Goal: Transaction & Acquisition: Purchase product/service

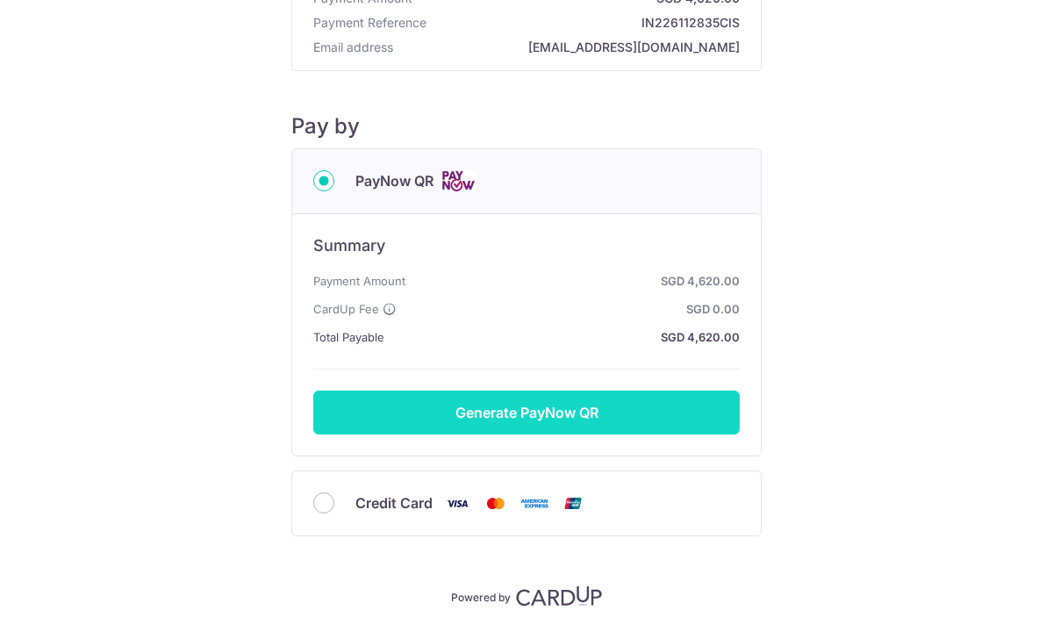
scroll to position [168, 0]
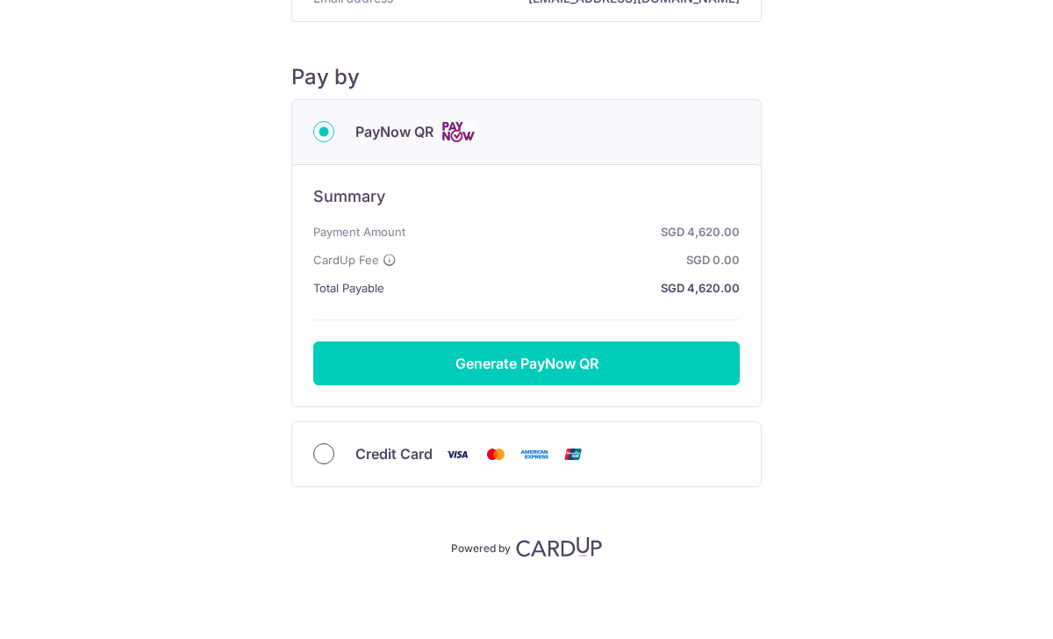
click at [321, 456] on input "Credit Card" at bounding box center [323, 453] width 21 height 21
radio input "true"
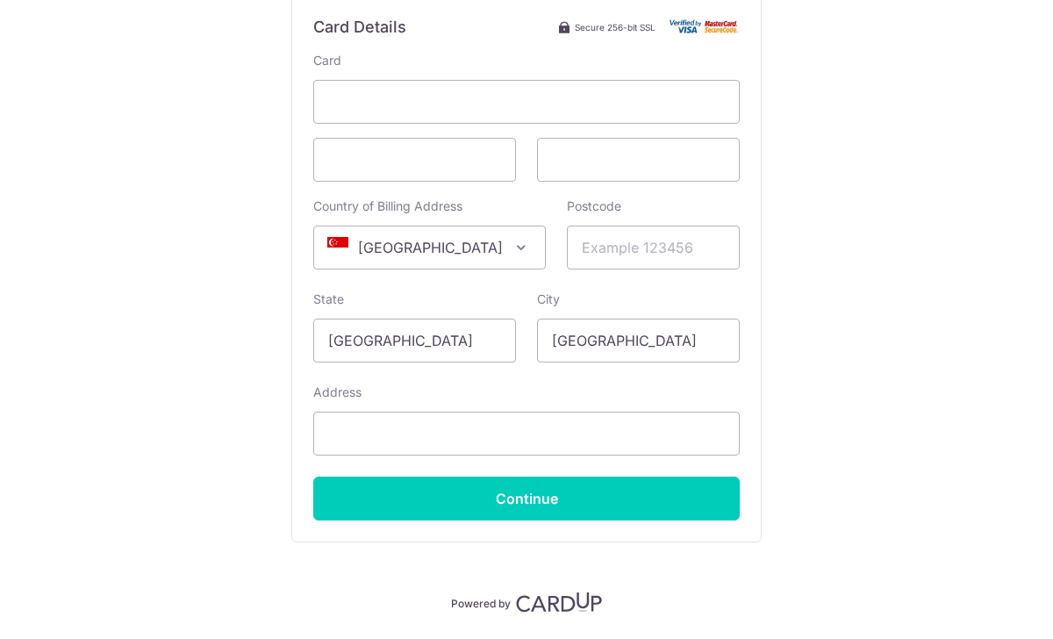
scroll to position [425, 0]
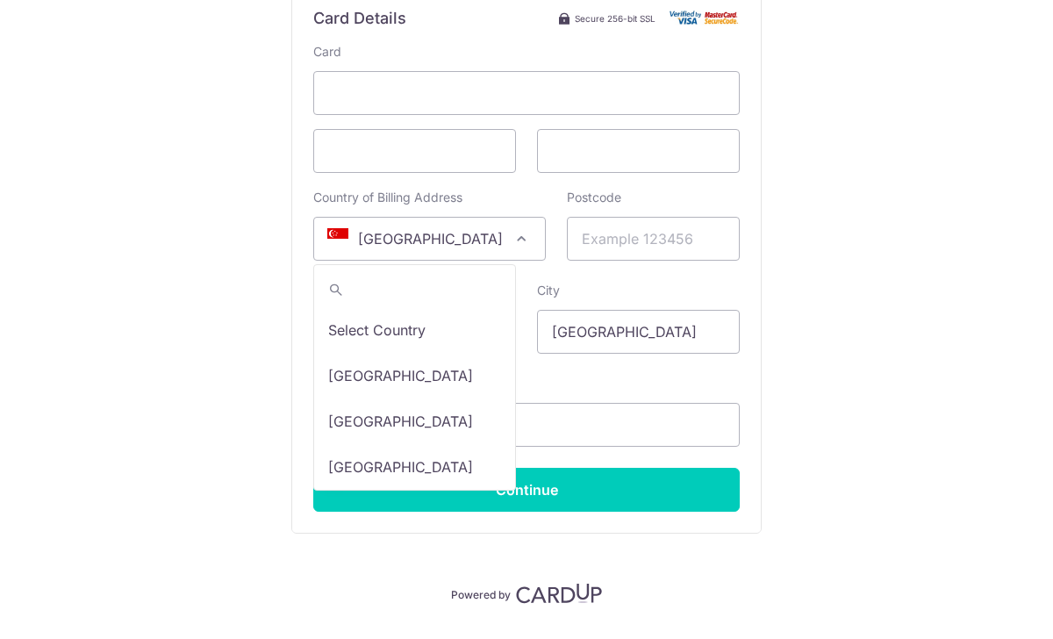
click at [511, 235] on span at bounding box center [521, 238] width 21 height 21
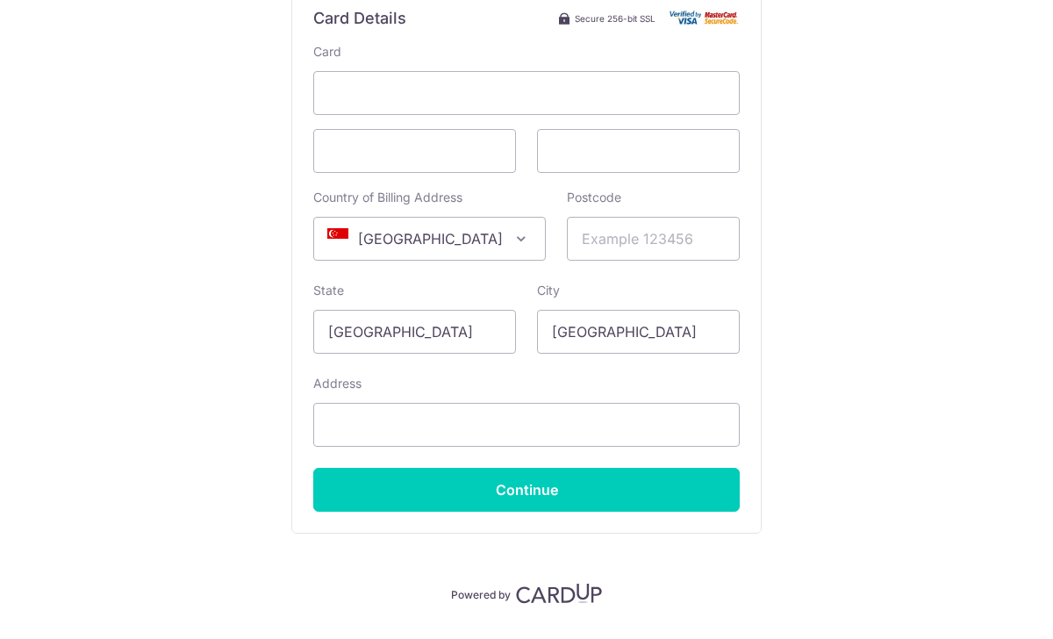
click at [436, 236] on span "[GEOGRAPHIC_DATA]" at bounding box center [429, 239] width 231 height 42
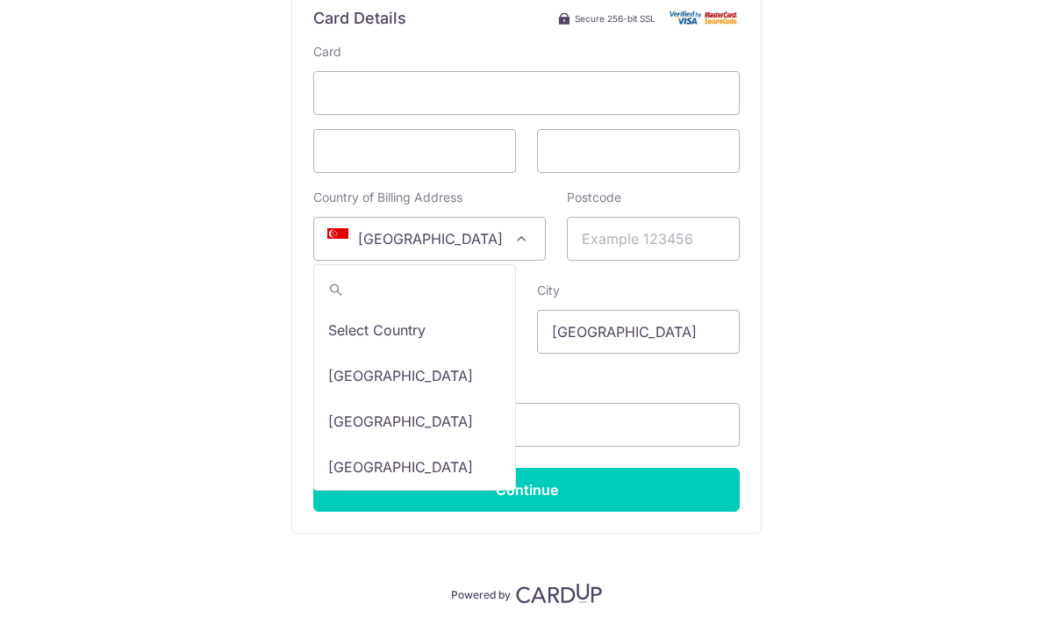
scroll to position [9249, 0]
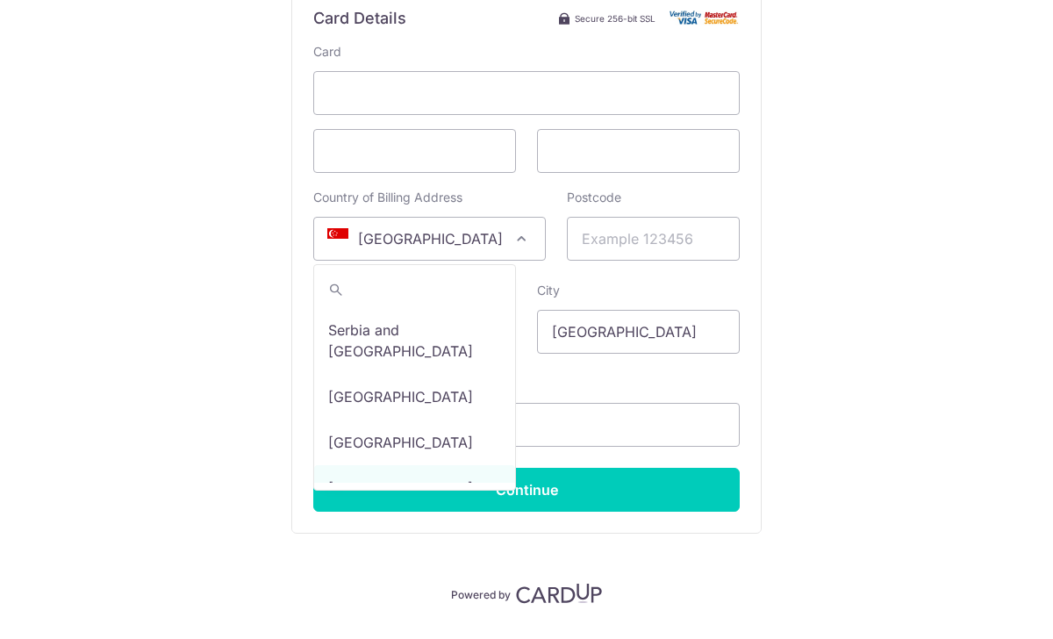
click at [436, 236] on span "[GEOGRAPHIC_DATA]" at bounding box center [429, 239] width 231 height 42
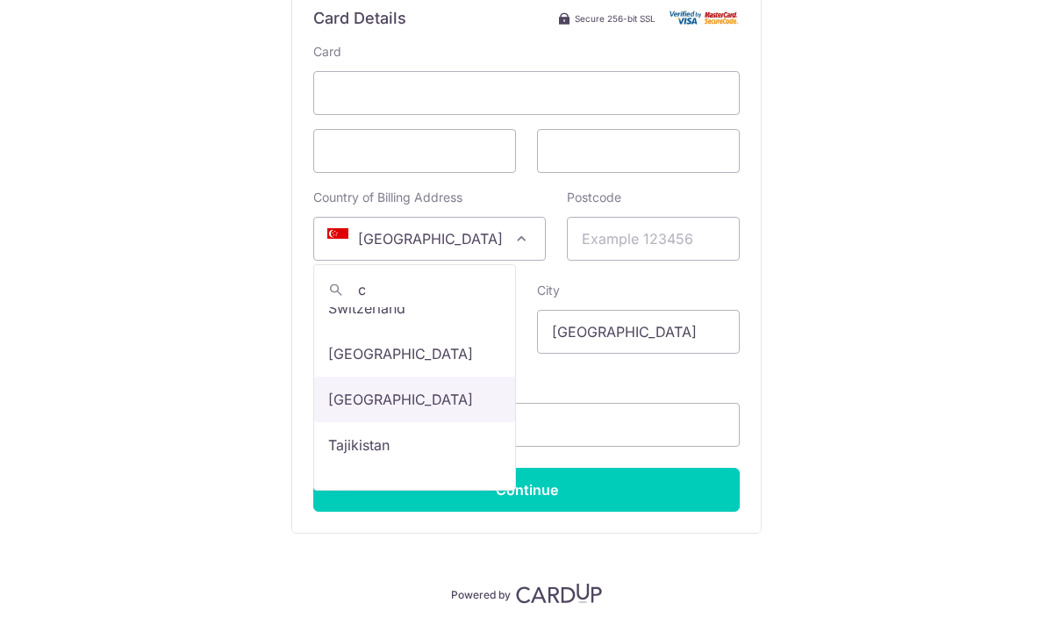
scroll to position [0, 0]
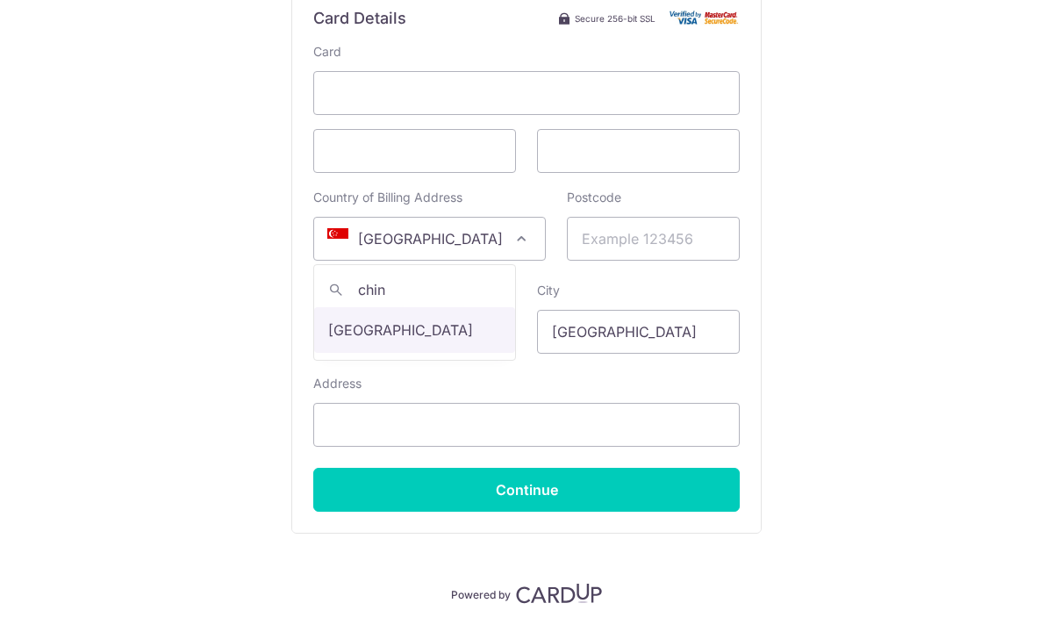
type input "china"
select select "48"
click at [655, 247] on input "Postcode" at bounding box center [653, 239] width 173 height 44
click at [641, 244] on input "Postcode" at bounding box center [653, 239] width 173 height 44
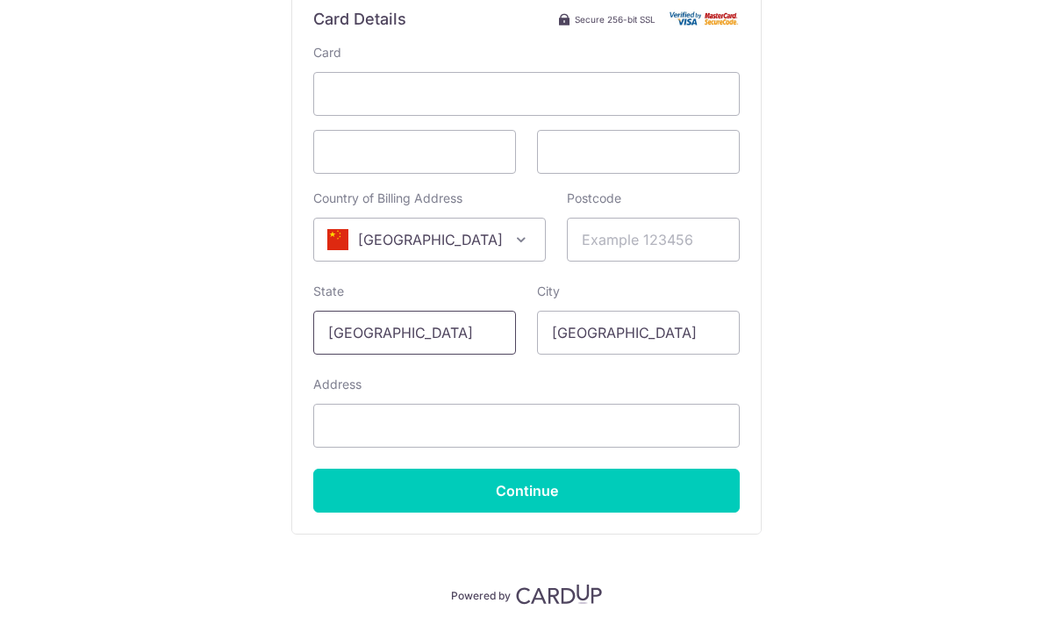
click at [463, 341] on input "[GEOGRAPHIC_DATA]" at bounding box center [414, 333] width 203 height 44
type input "S"
type input "[GEOGRAPHIC_DATA]"
drag, startPoint x: 638, startPoint y: 333, endPoint x: 491, endPoint y: 352, distance: 147.6
click at [485, 354] on div "Card Country of Billing Address Select Country [GEOGRAPHIC_DATA] [GEOGRAPHIC_DA…" at bounding box center [526, 278] width 426 height 468
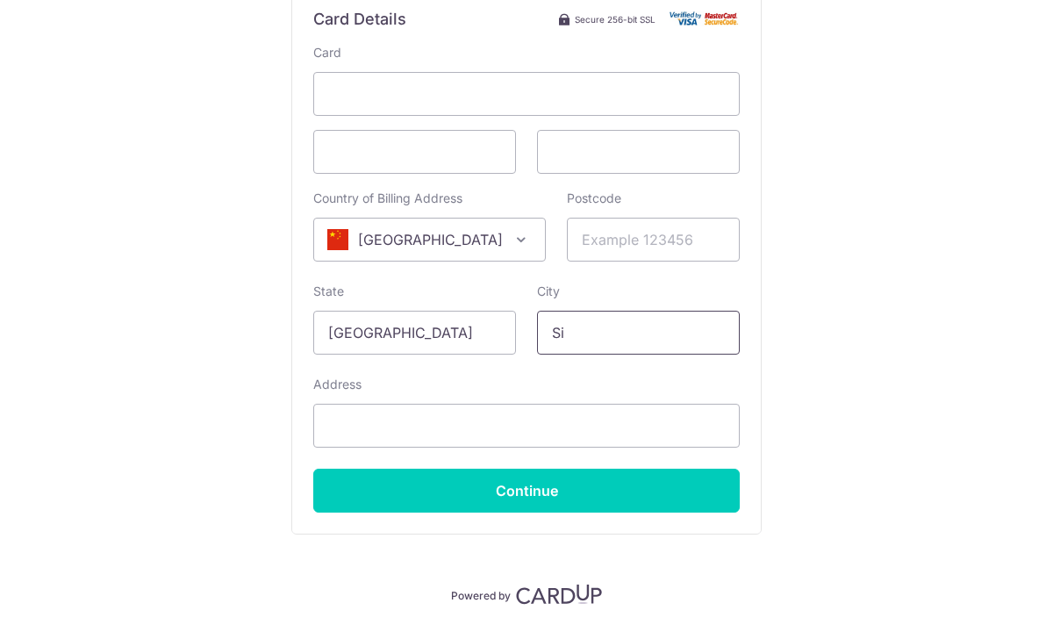
type input "S"
type input "[GEOGRAPHIC_DATA]"
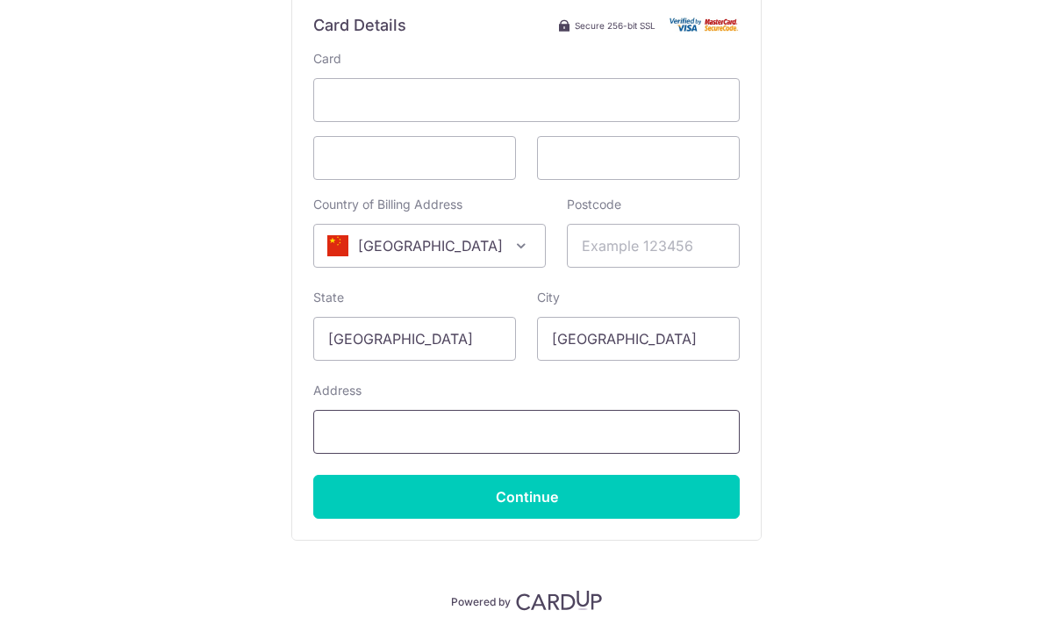
click at [365, 430] on input "Address" at bounding box center [526, 432] width 426 height 44
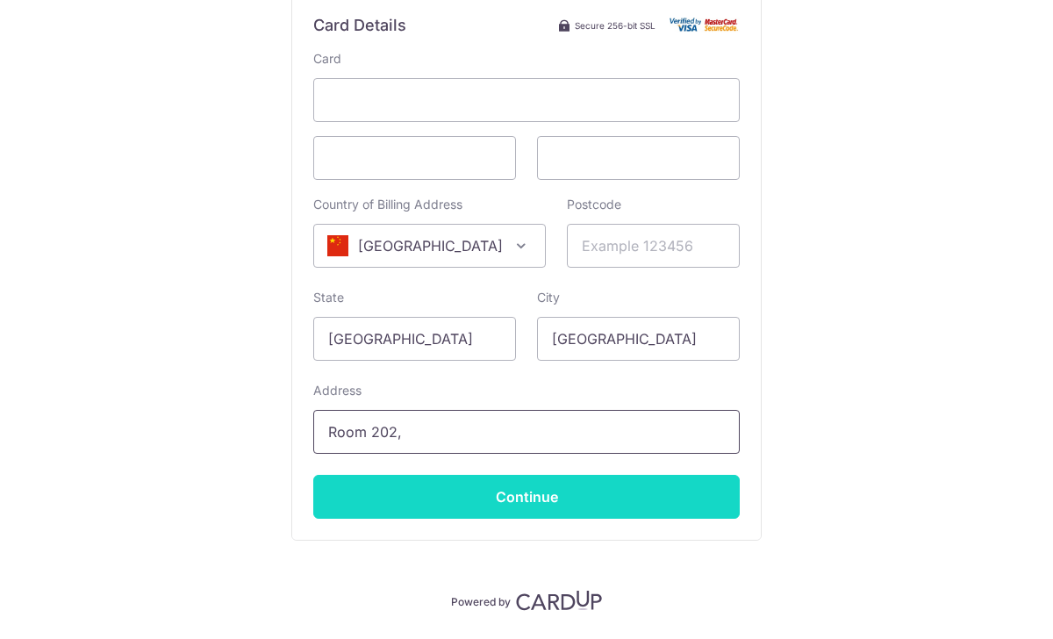
type input "[STREET_ADDRESS]"
click at [447, 495] on input "Continue" at bounding box center [526, 497] width 426 height 44
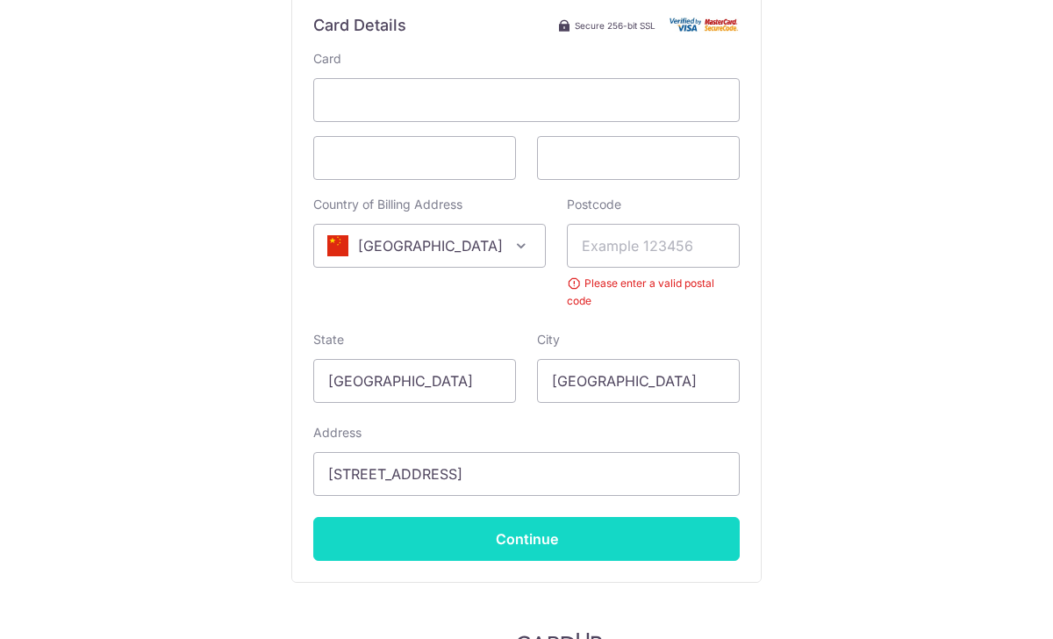
click at [494, 522] on input "Continue" at bounding box center [526, 539] width 426 height 44
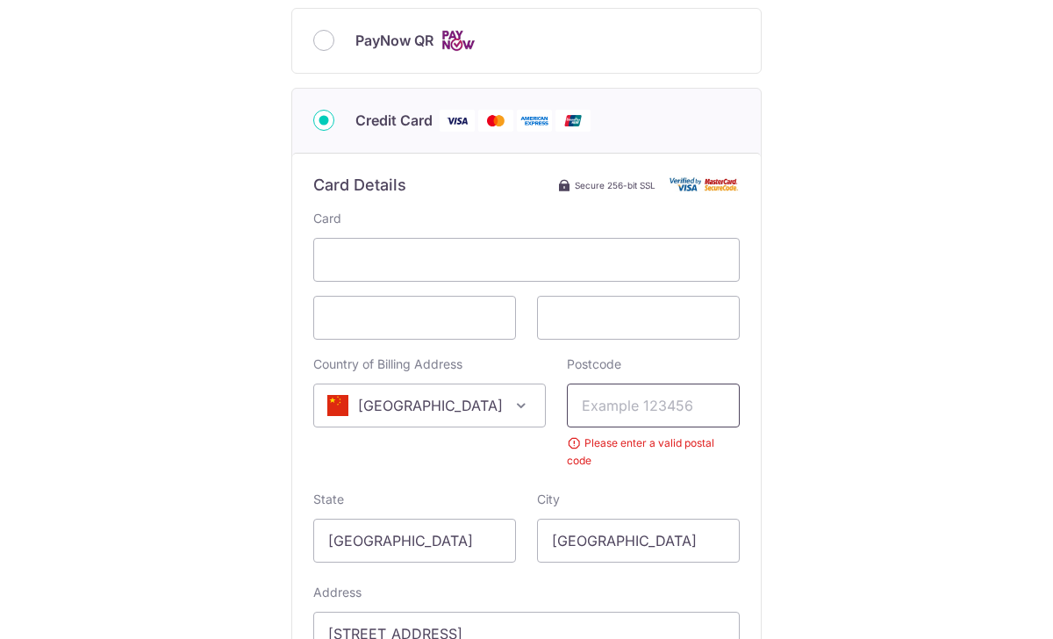
scroll to position [261, 0]
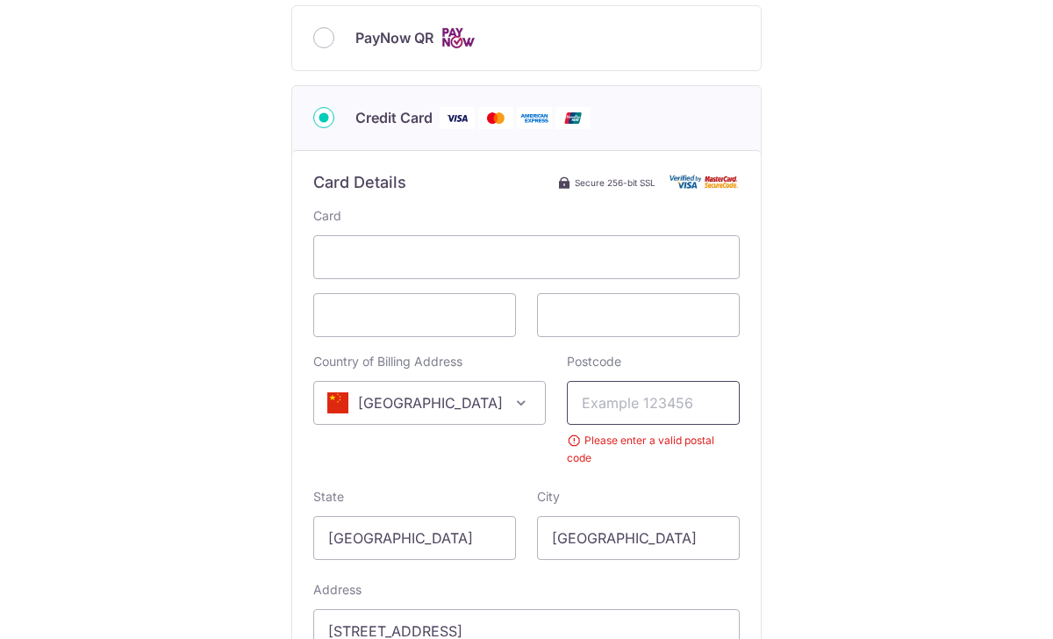
type input "1"
type input "201104"
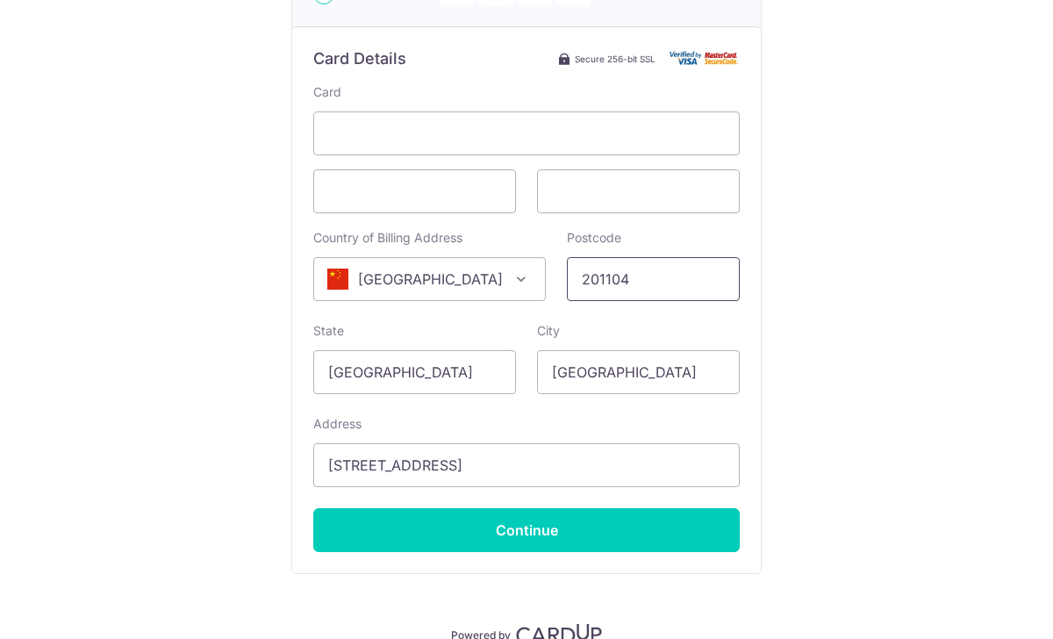
scroll to position [472, 0]
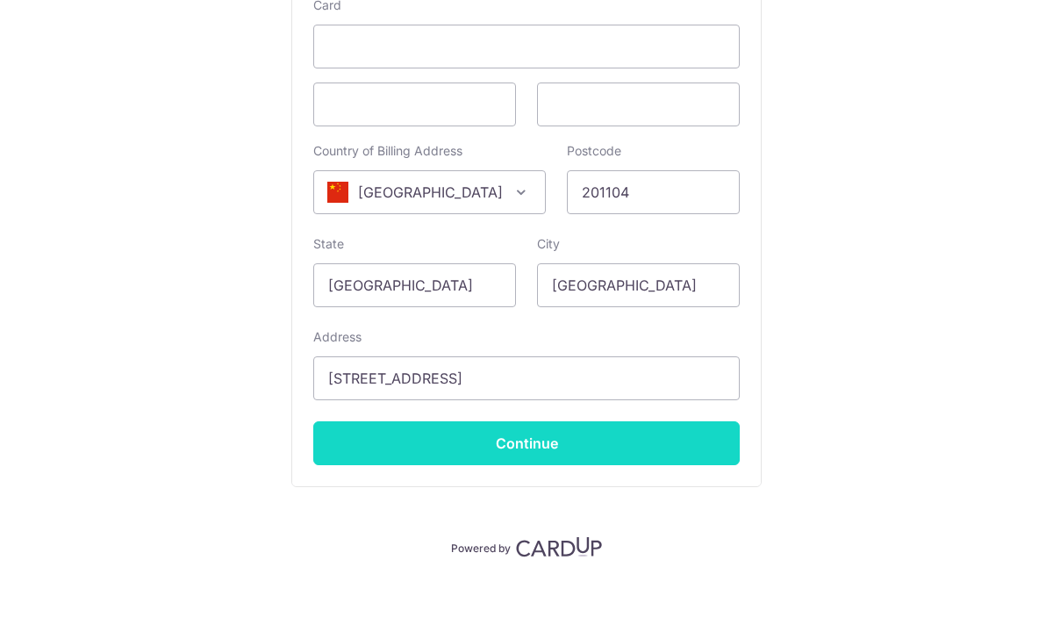
click at [673, 439] on input "Continue" at bounding box center [526, 443] width 426 height 44
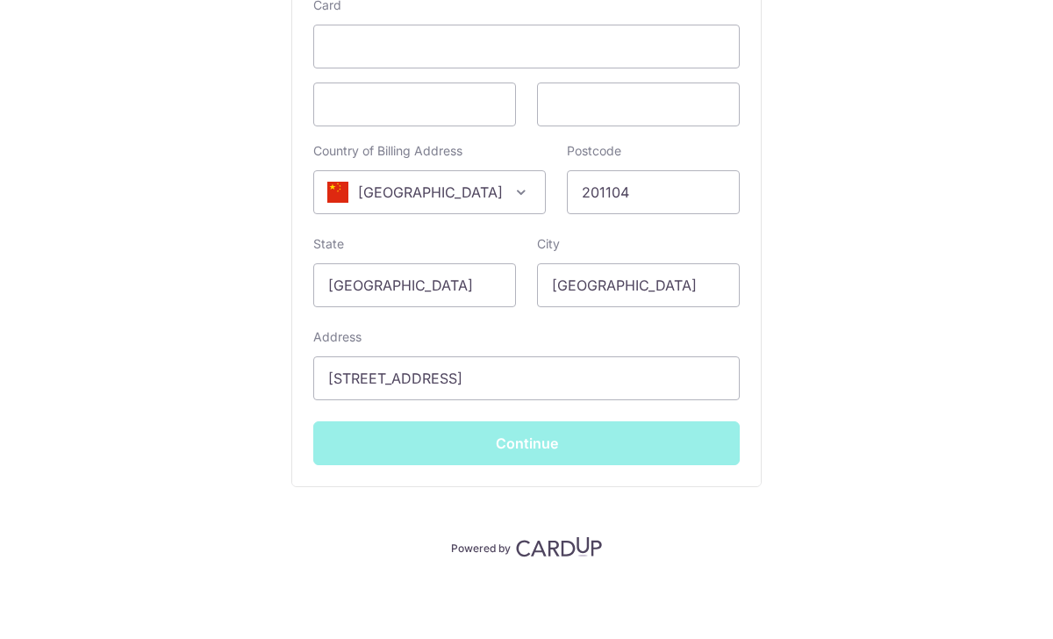
type input "**** 9762"
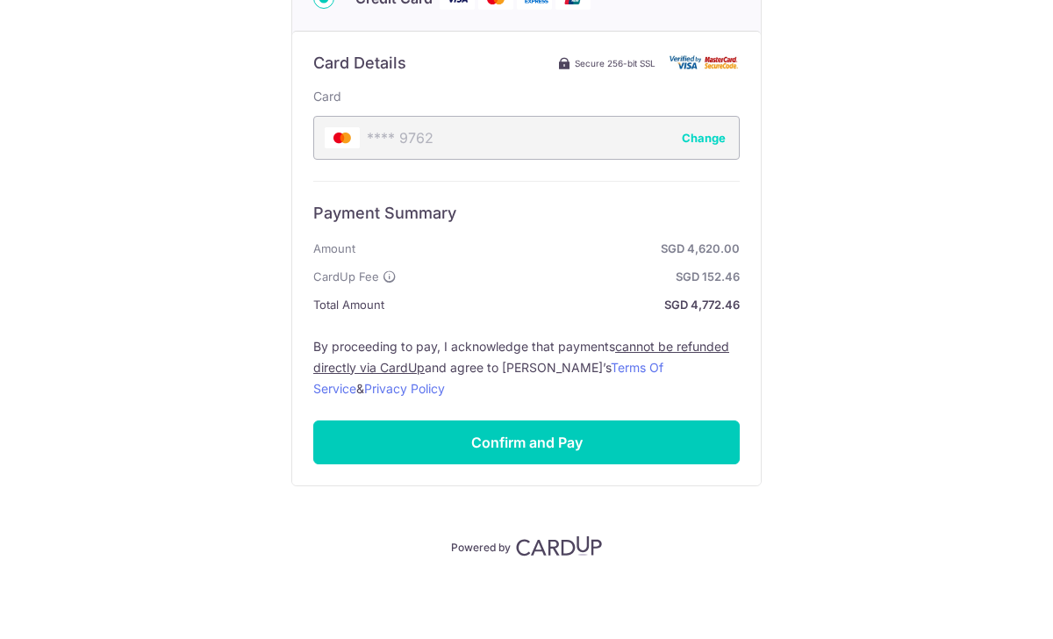
scroll to position [380, 0]
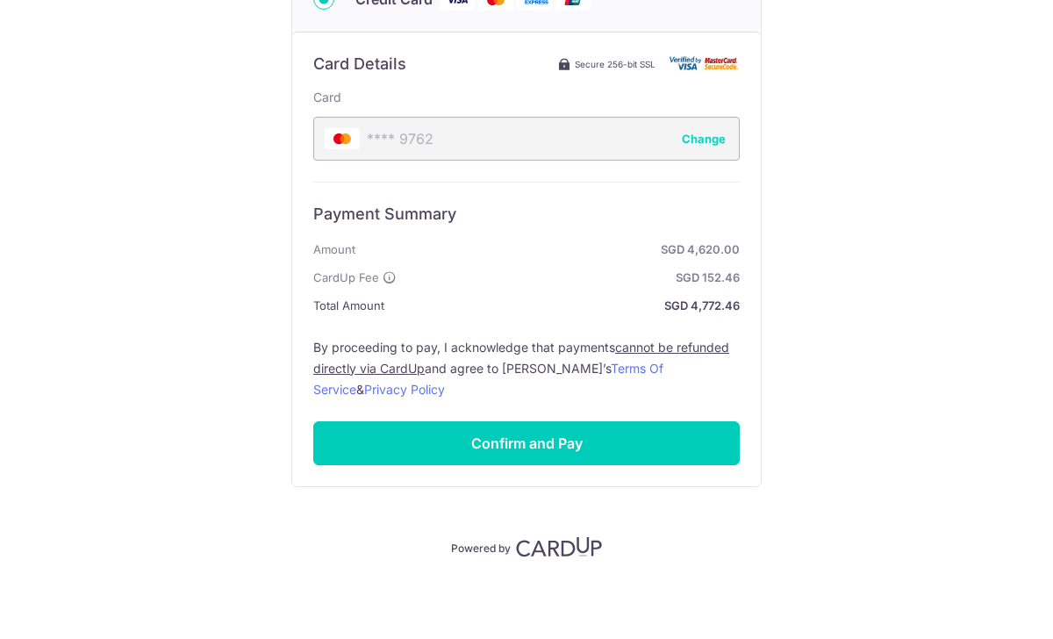
click at [529, 239] on strong "SGD 4,620.00" at bounding box center [550, 249] width 377 height 21
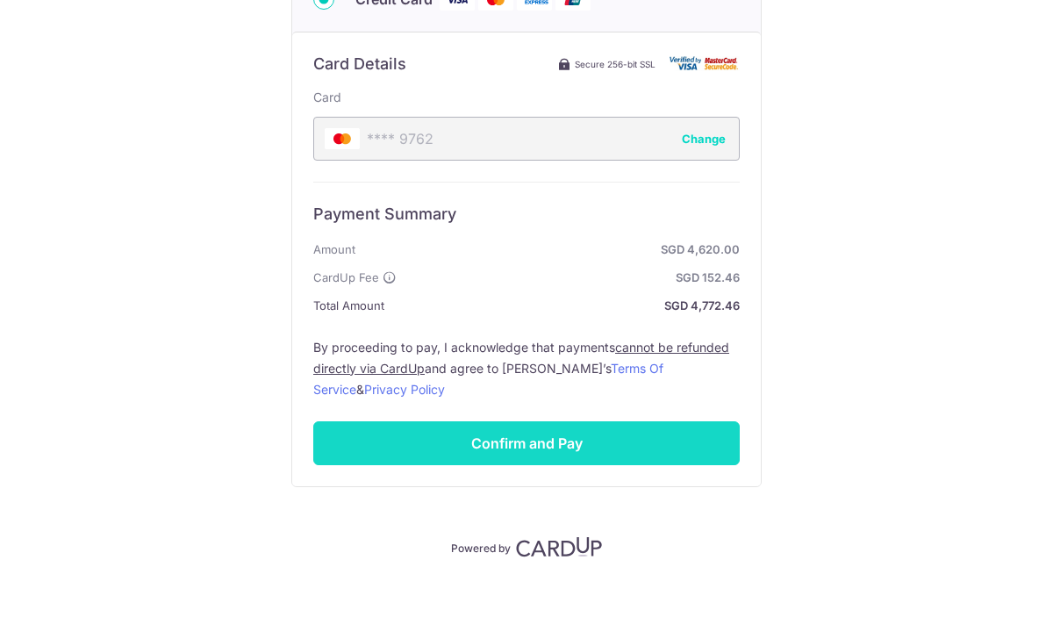
click at [551, 463] on input "Confirm and Pay" at bounding box center [526, 443] width 426 height 44
